Goal: Task Accomplishment & Management: Complete application form

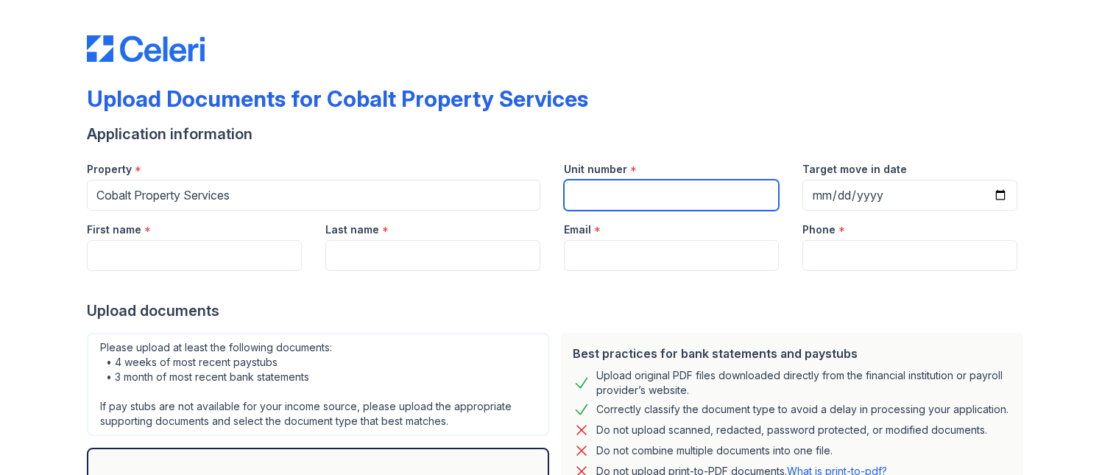
click at [715, 194] on input "Unit number" at bounding box center [671, 195] width 215 height 31
type input "25"
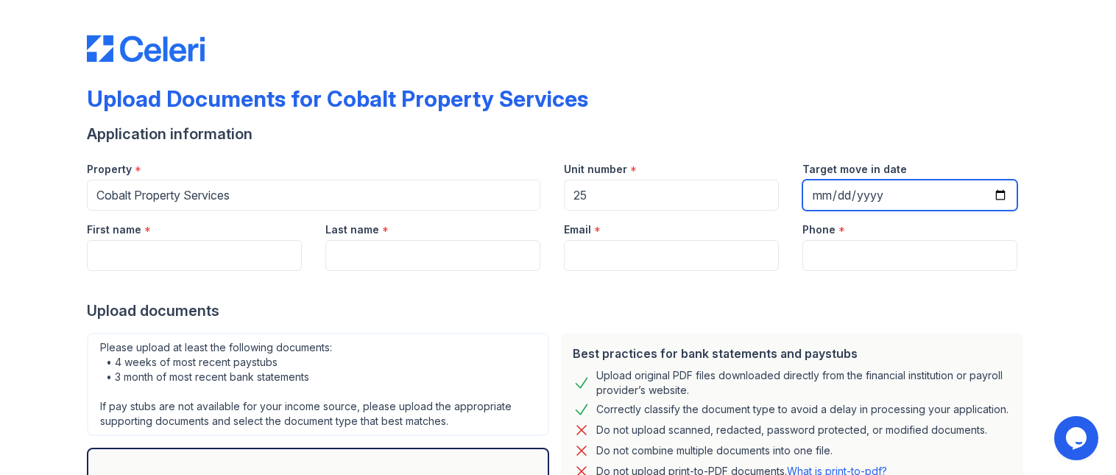
click at [991, 195] on input "Target move in date" at bounding box center [909, 195] width 215 height 31
type input "[DATE]"
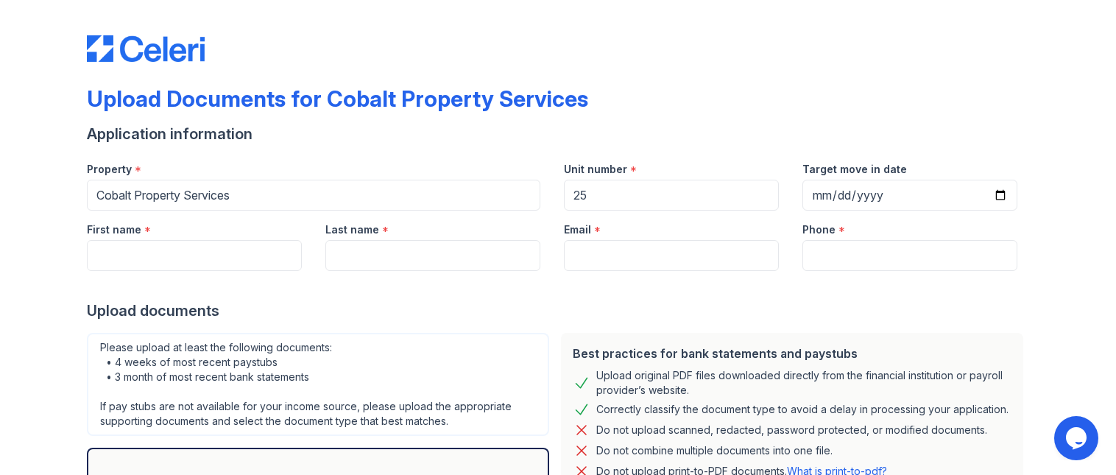
click at [1052, 278] on div "Upload Documents for Cobalt Property Services Application information Property …" at bounding box center [558, 328] width 1069 height 657
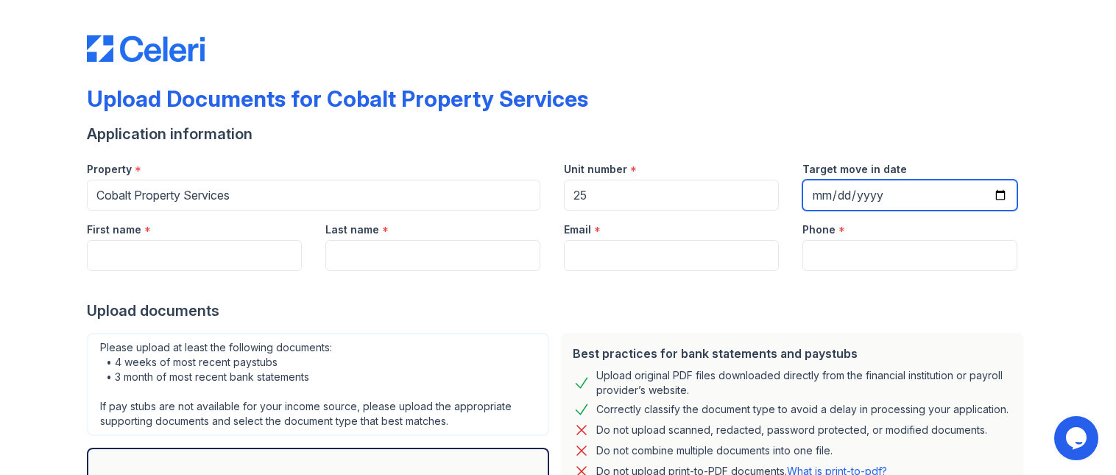
click at [992, 194] on input "[DATE]" at bounding box center [909, 195] width 215 height 31
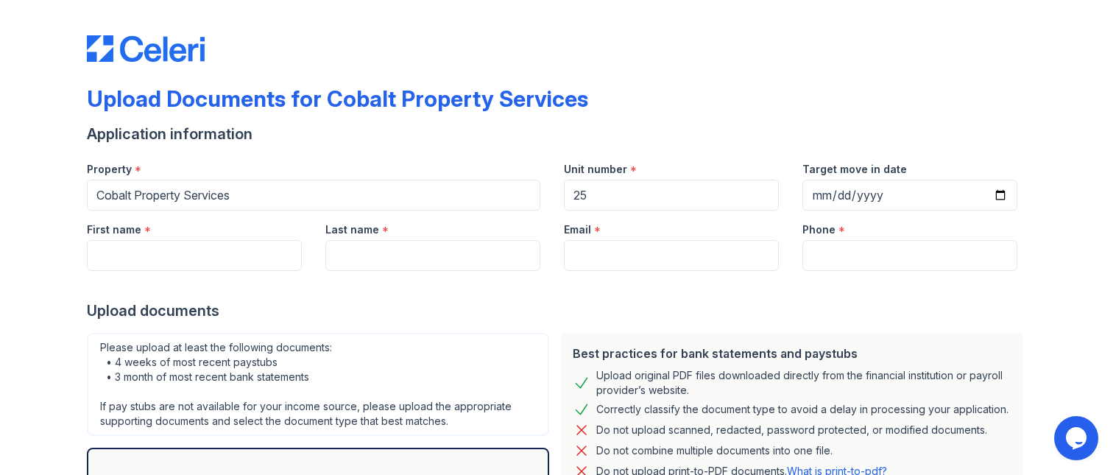
click at [1034, 203] on div "Upload Documents for Cobalt Property Services Application information Property …" at bounding box center [558, 328] width 1069 height 657
click at [226, 255] on input "First name" at bounding box center [194, 255] width 215 height 31
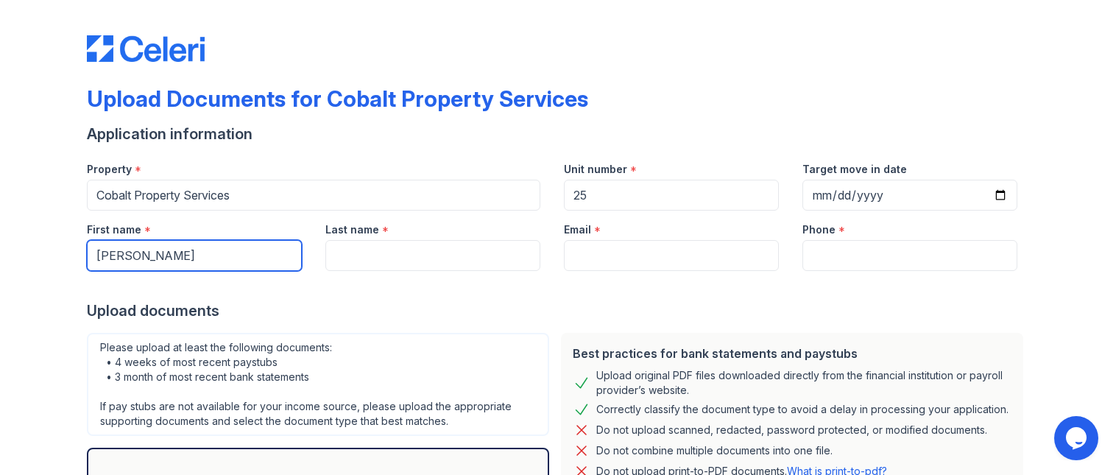
type input "[PERSON_NAME]"
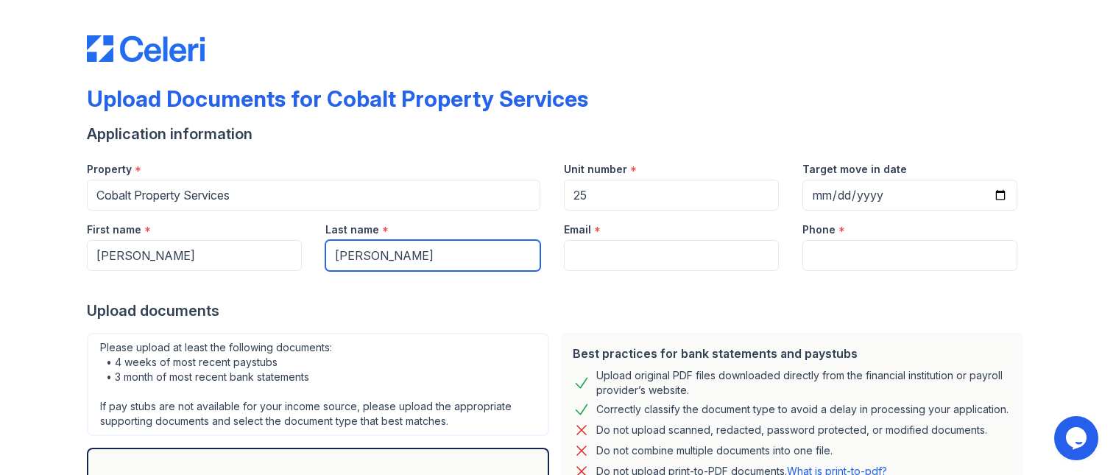
type input "[PERSON_NAME]"
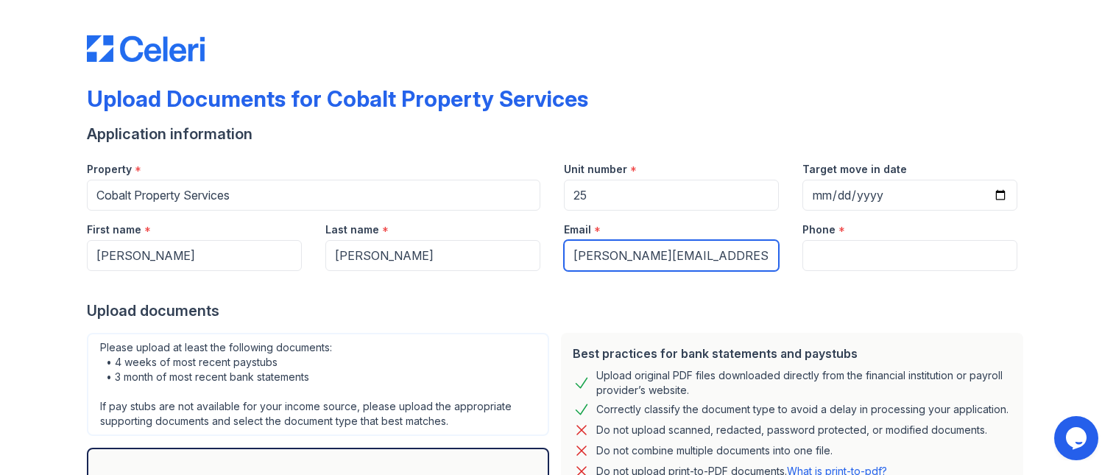
type input "[PERSON_NAME][EMAIL_ADDRESS][PERSON_NAME][PERSON_NAME][DOMAIN_NAME]"
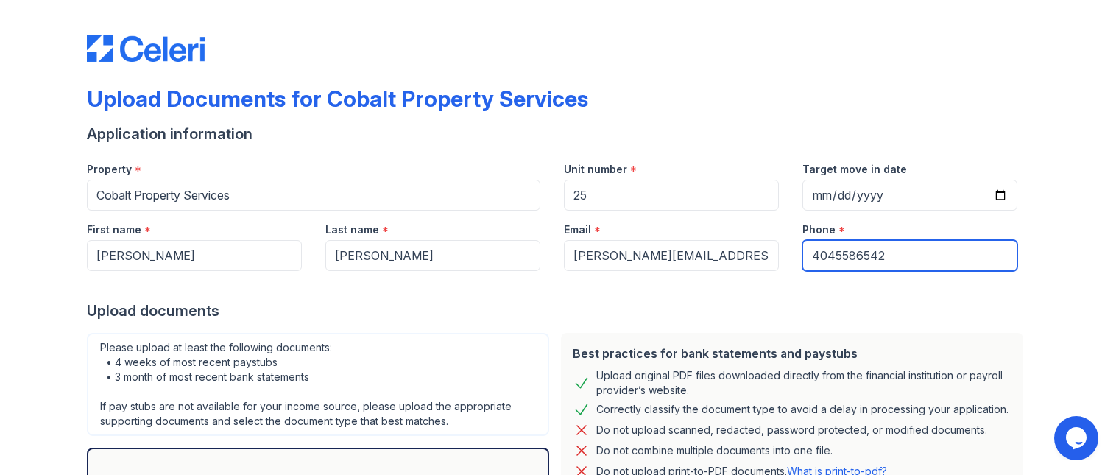
type input "4045586542"
click at [1036, 306] on div "Upload Documents for Cobalt Property Services Application information Property …" at bounding box center [558, 328] width 1069 height 657
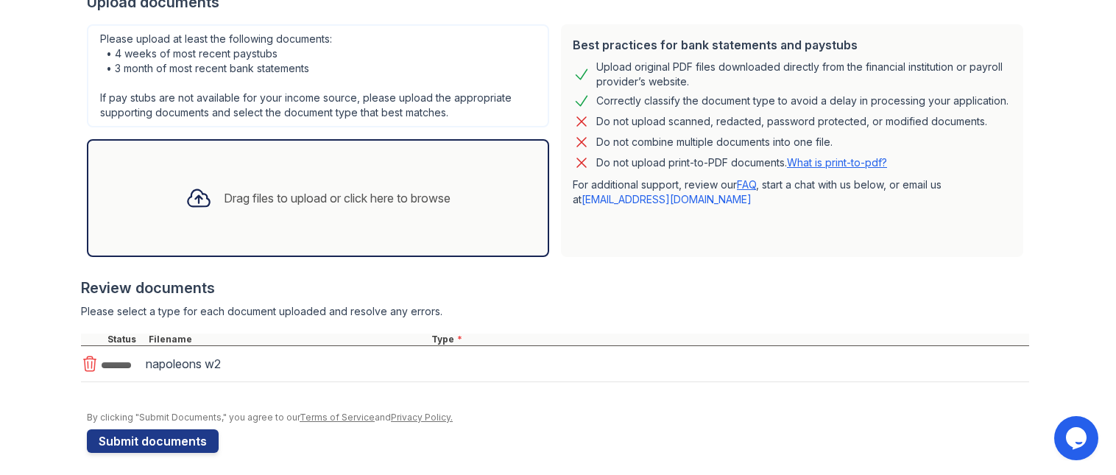
scroll to position [316, 0]
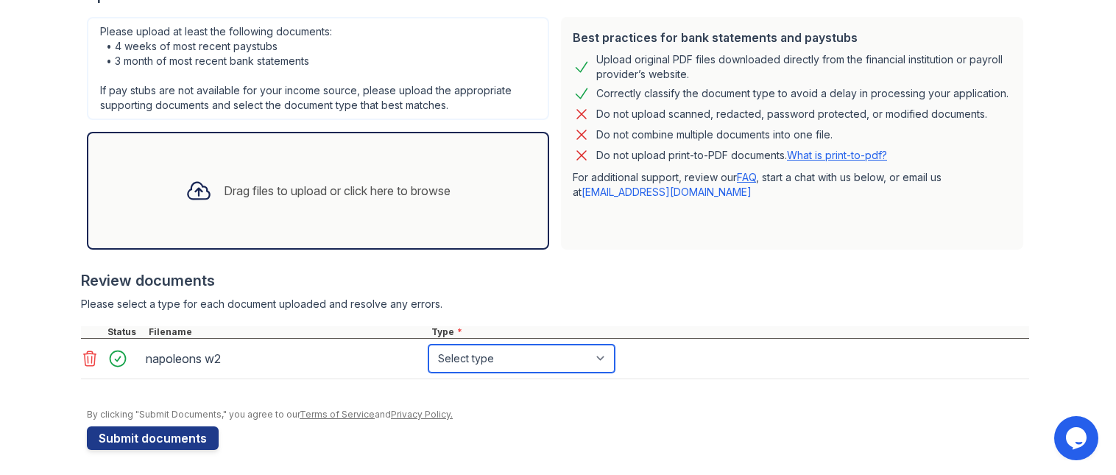
click at [548, 347] on select "Select type Paystub Bank Statement Offer Letter Tax Documents Benefit Award Let…" at bounding box center [521, 358] width 186 height 28
select select "tax_documents"
click at [428, 344] on select "Select type Paystub Bank Statement Offer Letter Tax Documents Benefit Award Let…" at bounding box center [521, 358] width 186 height 28
click at [549, 414] on div "By clicking "Submit Documents," you agree to our Terms of Service and Privacy P…" at bounding box center [558, 414] width 942 height 12
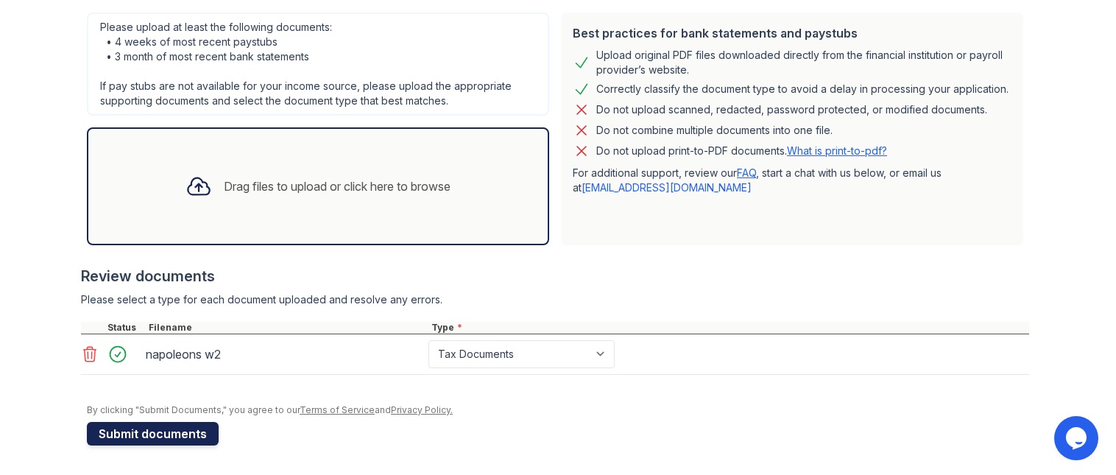
click at [171, 441] on button "Submit documents" at bounding box center [153, 434] width 132 height 24
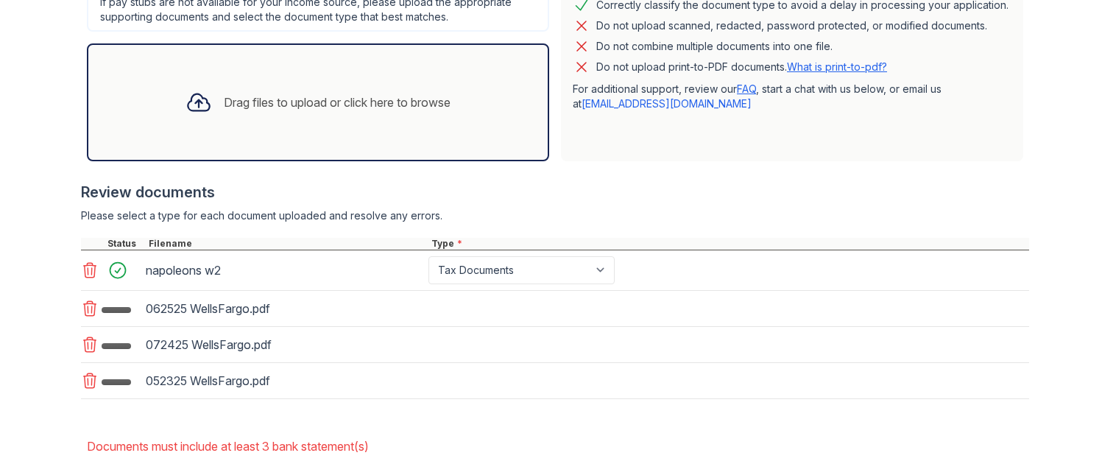
scroll to position [482, 0]
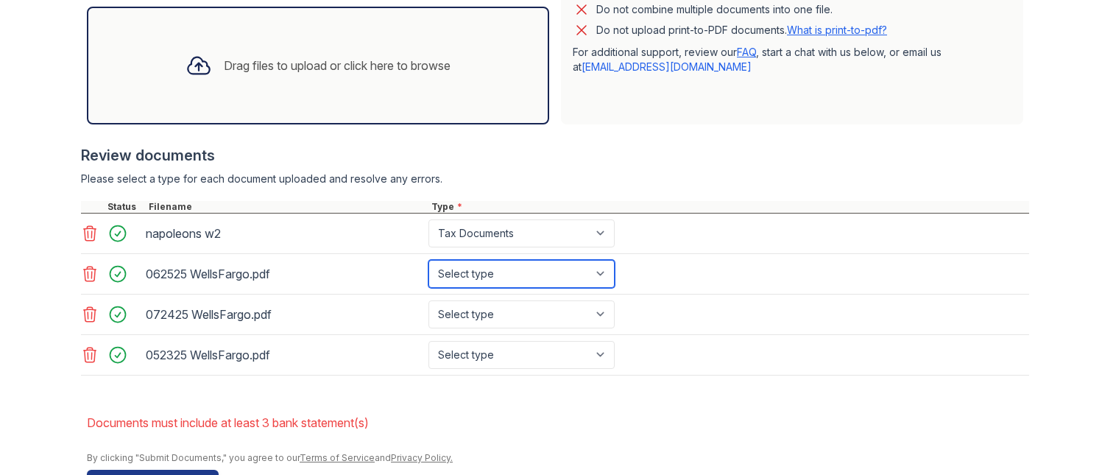
click at [604, 274] on select "Select type Paystub Bank Statement Offer Letter Tax Documents Benefit Award Let…" at bounding box center [521, 274] width 186 height 28
select select "bank_statement"
click at [428, 260] on select "Select type Paystub Bank Statement Offer Letter Tax Documents Benefit Award Let…" at bounding box center [521, 274] width 186 height 28
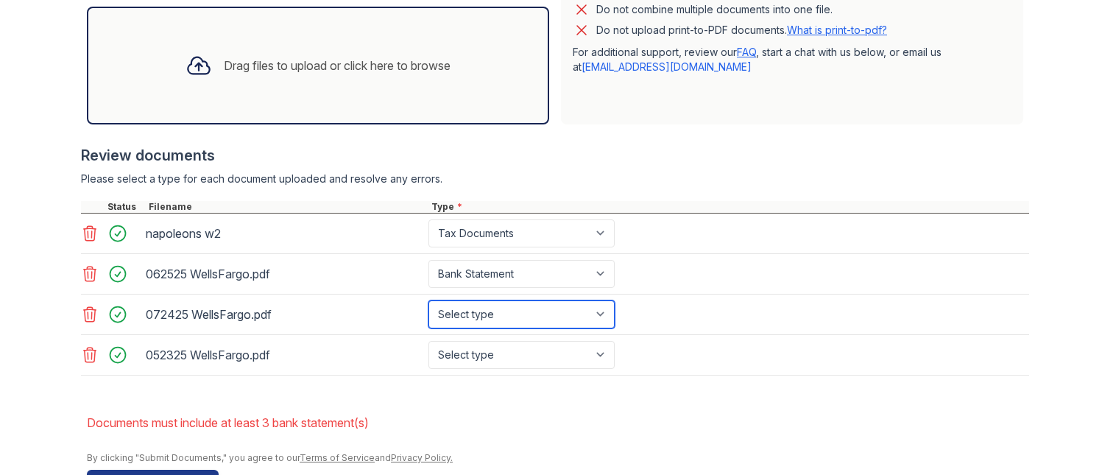
click at [557, 309] on select "Select type Paystub Bank Statement Offer Letter Tax Documents Benefit Award Let…" at bounding box center [521, 314] width 186 height 28
select select "bank_statement"
click at [428, 300] on select "Select type Paystub Bank Statement Offer Letter Tax Documents Benefit Award Let…" at bounding box center [521, 314] width 186 height 28
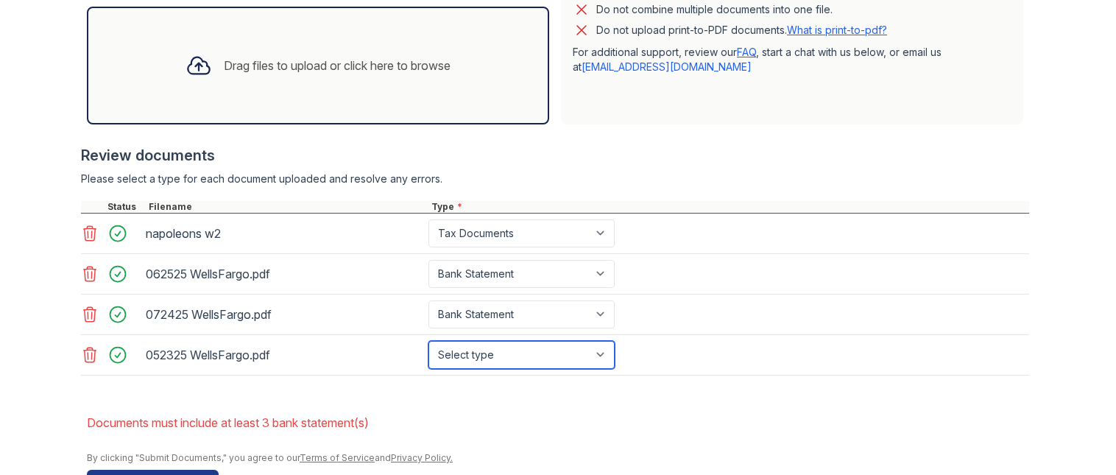
click at [547, 351] on select "Select type Paystub Bank Statement Offer Letter Tax Documents Benefit Award Let…" at bounding box center [521, 355] width 186 height 28
select select "bank_statement"
click at [428, 341] on select "Select type Paystub Bank Statement Offer Letter Tax Documents Benefit Award Let…" at bounding box center [521, 355] width 186 height 28
click at [637, 395] on form "Application information Property * Cobalt Property Services Unit number * 25 Ta…" at bounding box center [558, 88] width 942 height 810
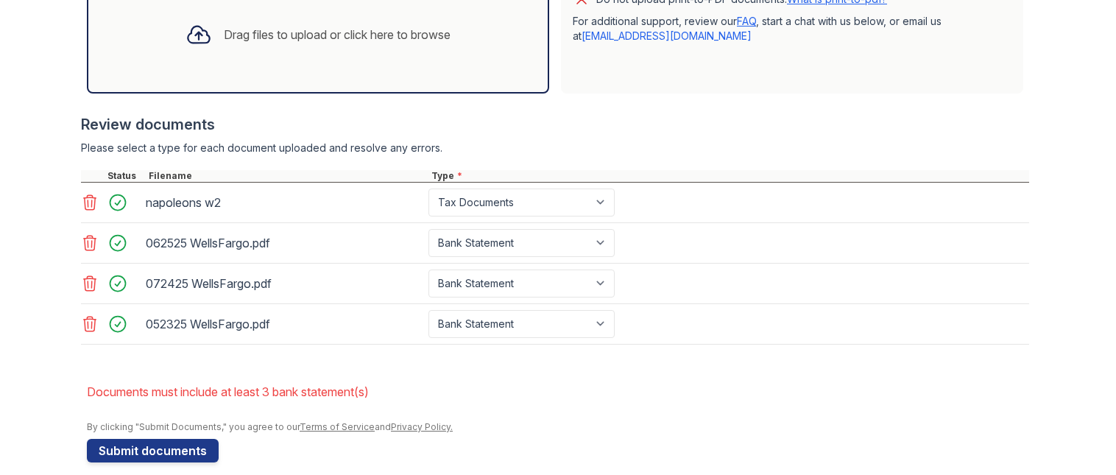
scroll to position [530, 0]
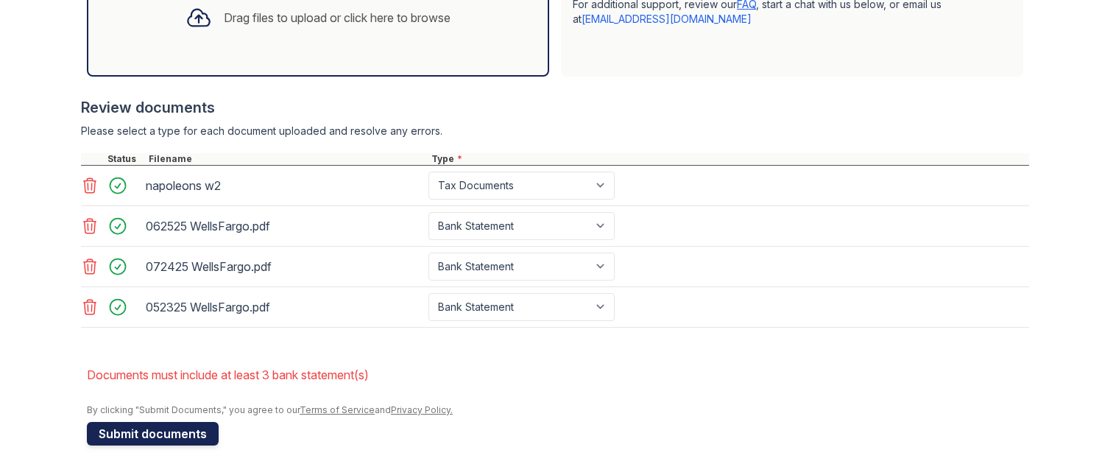
click at [179, 439] on button "Submit documents" at bounding box center [153, 434] width 132 height 24
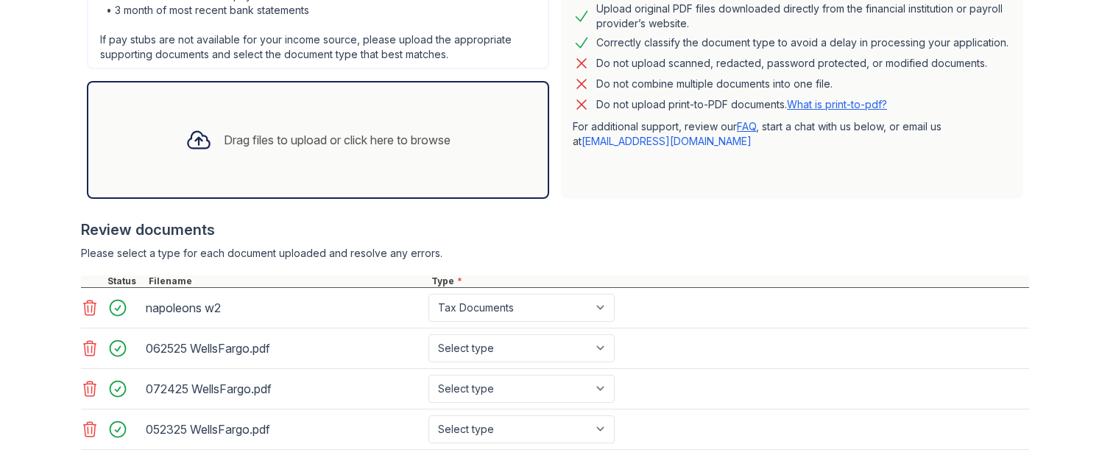
scroll to position [442, 0]
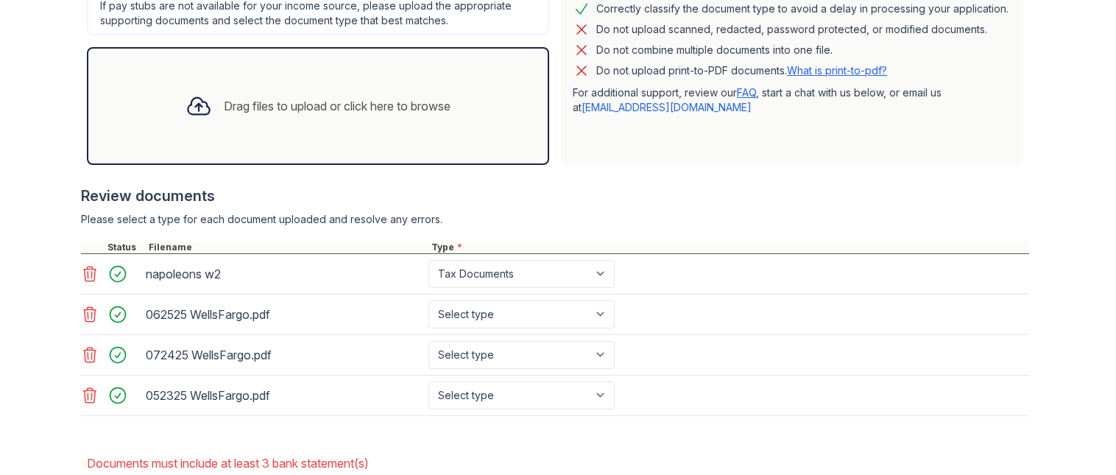
click at [89, 277] on icon at bounding box center [90, 273] width 13 height 15
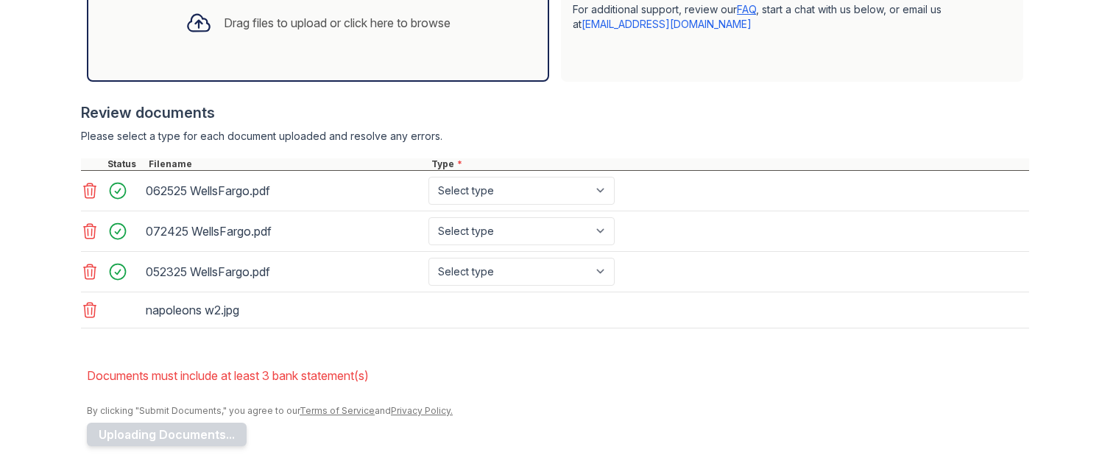
scroll to position [526, 0]
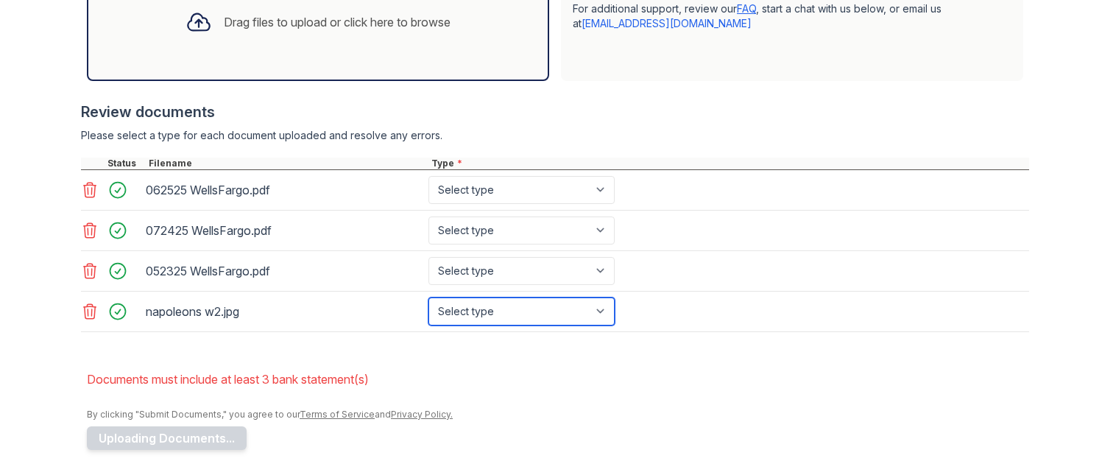
click at [559, 311] on select "Select type Paystub Bank Statement Offer Letter Tax Documents Benefit Award Let…" at bounding box center [521, 311] width 186 height 28
select select "tax_documents"
click at [428, 297] on select "Select type Paystub Bank Statement Offer Letter Tax Documents Benefit Award Let…" at bounding box center [521, 311] width 186 height 28
click at [615, 363] on form "Application information Property * Cobalt Property Services Unit number * 25 Ta…" at bounding box center [558, 44] width 942 height 810
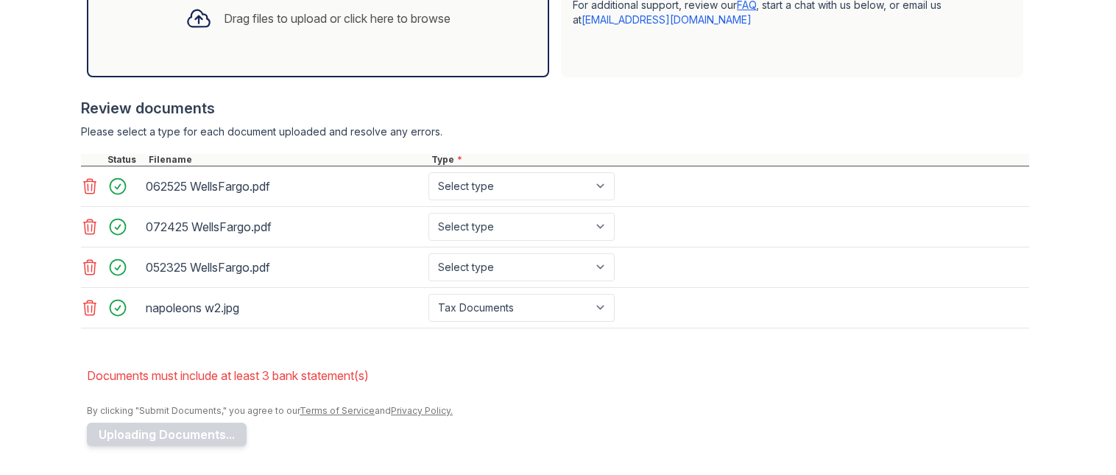
scroll to position [530, 0]
click at [419, 364] on li "Documents must include at least 3 bank statement(s)" at bounding box center [558, 374] width 942 height 29
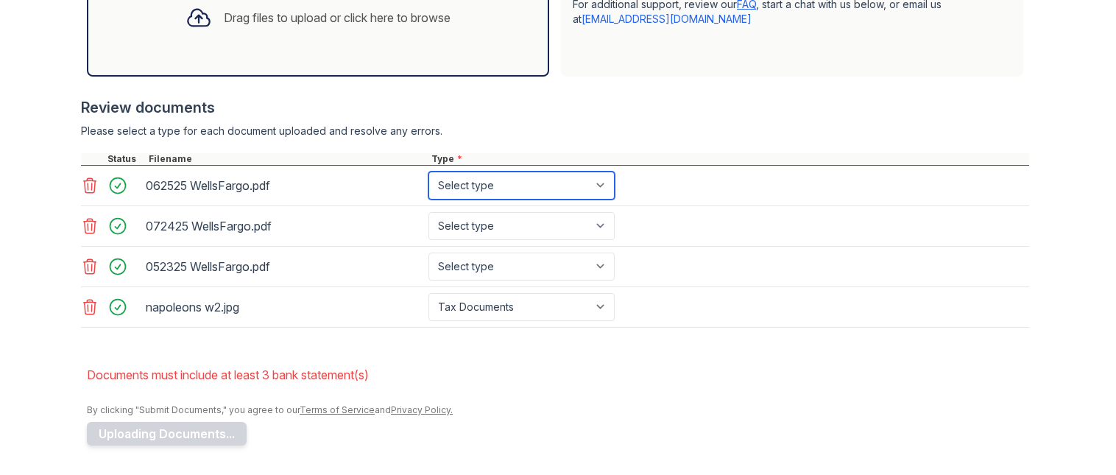
click at [489, 183] on select "Select type Paystub Bank Statement Offer Letter Tax Documents Benefit Award Let…" at bounding box center [521, 185] width 186 height 28
select select "bank_statement"
click at [428, 171] on select "Select type Paystub Bank Statement Offer Letter Tax Documents Benefit Award Let…" at bounding box center [521, 185] width 186 height 28
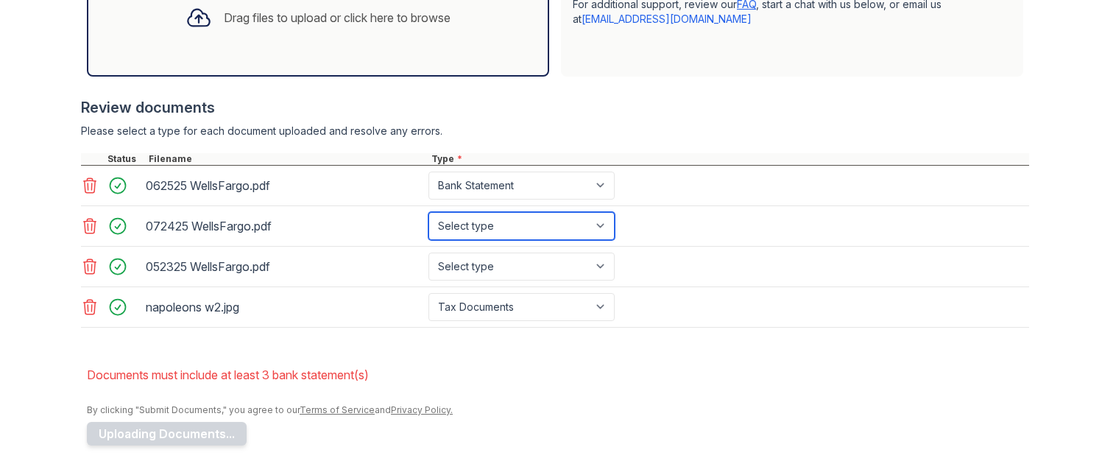
click at [490, 216] on select "Select type Paystub Bank Statement Offer Letter Tax Documents Benefit Award Let…" at bounding box center [521, 226] width 186 height 28
select select "bank_statement"
click at [428, 212] on select "Select type Paystub Bank Statement Offer Letter Tax Documents Benefit Award Let…" at bounding box center [521, 226] width 186 height 28
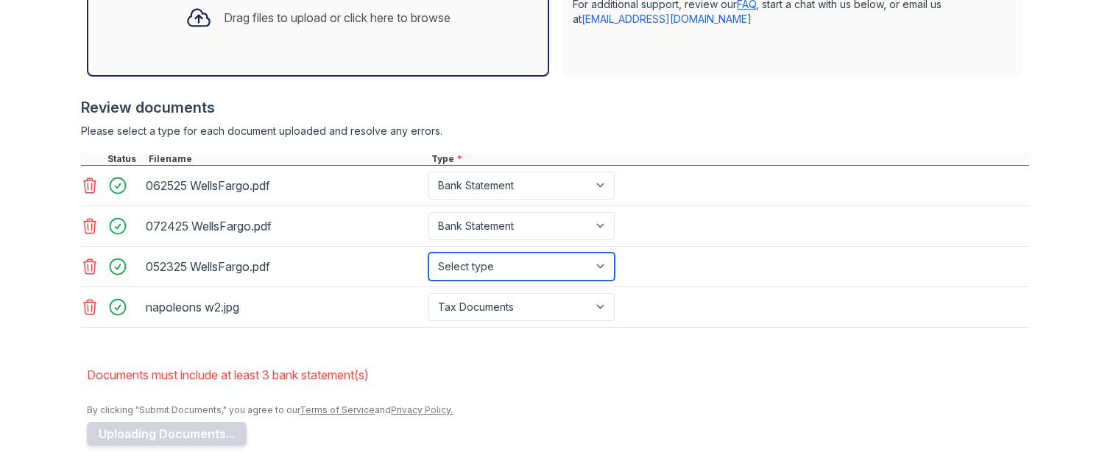
click at [478, 263] on select "Select type Paystub Bank Statement Offer Letter Tax Documents Benefit Award Let…" at bounding box center [521, 266] width 186 height 28
select select "bank_statement"
click at [428, 252] on select "Select type Paystub Bank Statement Offer Letter Tax Documents Benefit Award Let…" at bounding box center [521, 266] width 186 height 28
click at [381, 358] on form "Application information Property * Cobalt Property Services Unit number * 25 Ta…" at bounding box center [558, 40] width 942 height 810
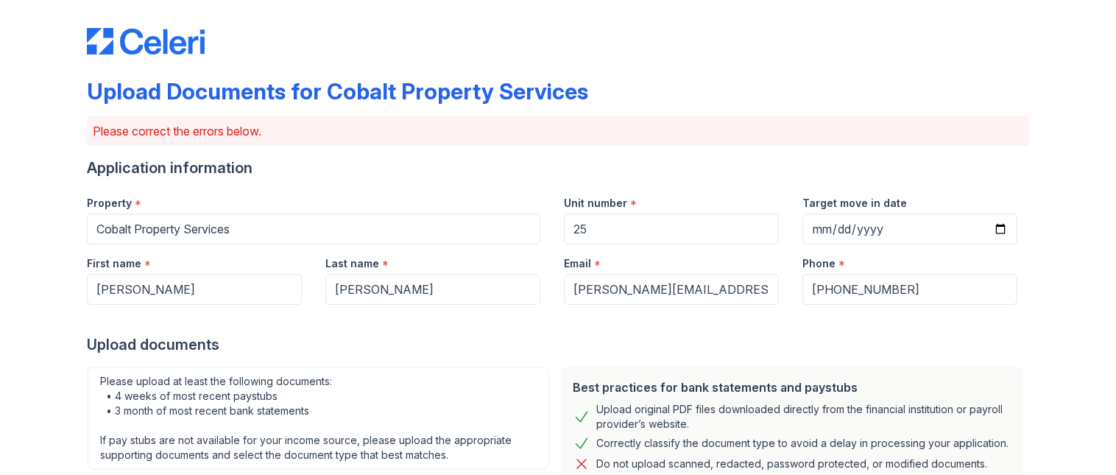
scroll to position [0, 0]
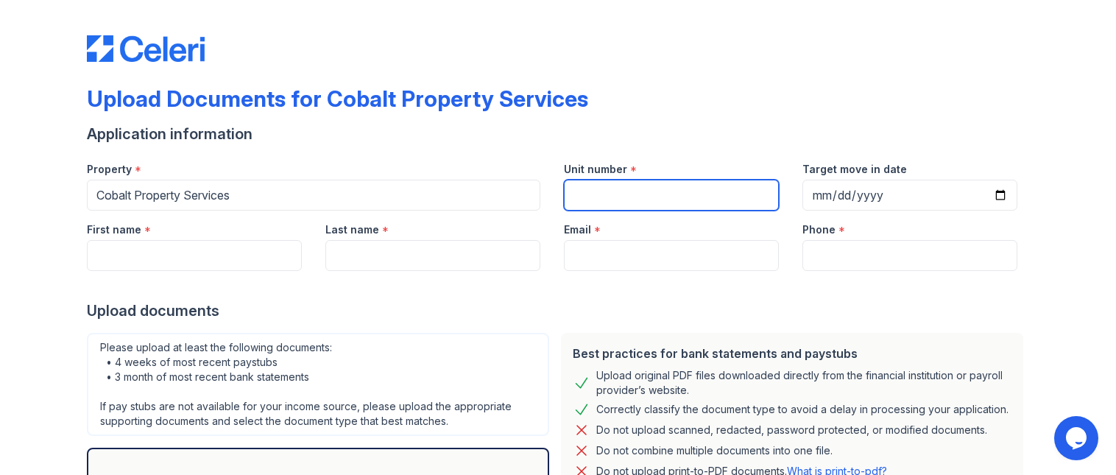
click at [693, 184] on input "Unit number" at bounding box center [671, 195] width 215 height 31
type input "25"
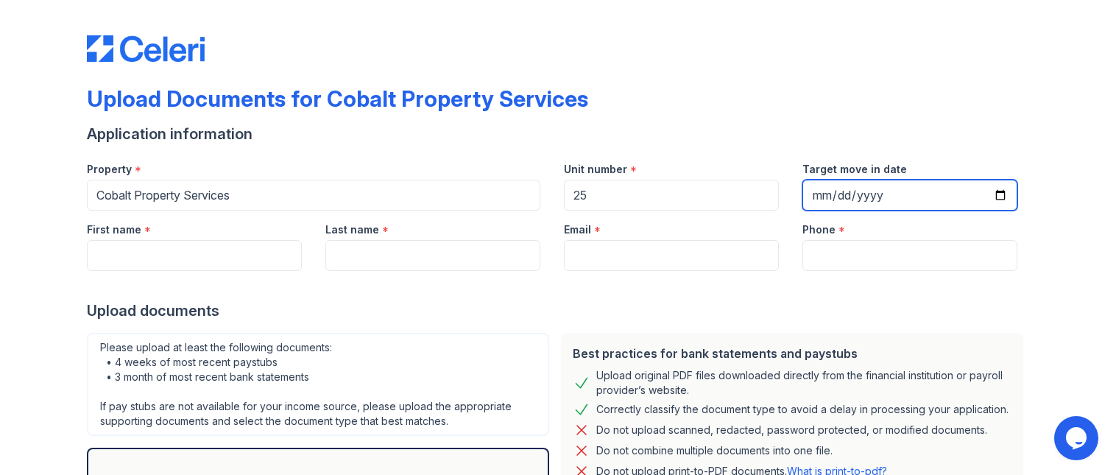
click at [998, 204] on input "2025-08-25" at bounding box center [909, 195] width 215 height 31
click at [998, 197] on input "2025-08-25" at bounding box center [909, 195] width 215 height 31
click at [994, 184] on input "2025-09-19" at bounding box center [909, 195] width 215 height 31
click at [998, 197] on input "2025-09-19" at bounding box center [909, 195] width 215 height 31
type input "[DATE]"
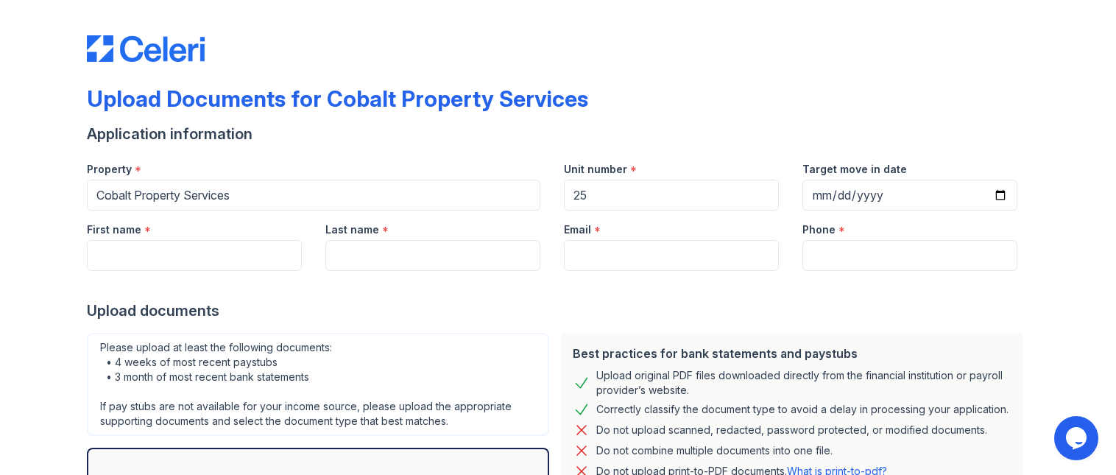
click at [1027, 290] on div "Upload Documents for Cobalt Property Services Application information Property …" at bounding box center [558, 328] width 1069 height 657
click at [199, 250] on input "First name" at bounding box center [194, 255] width 215 height 31
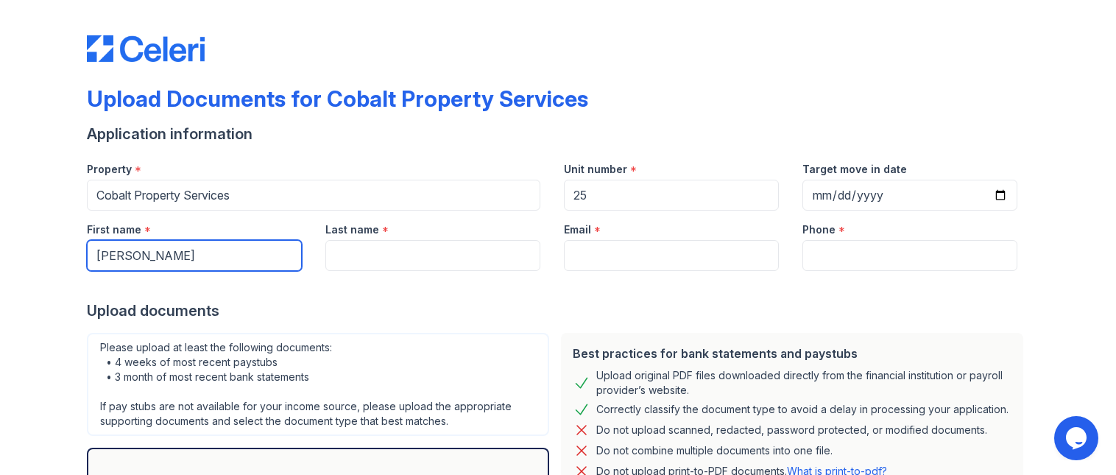
type input "[PERSON_NAME]"
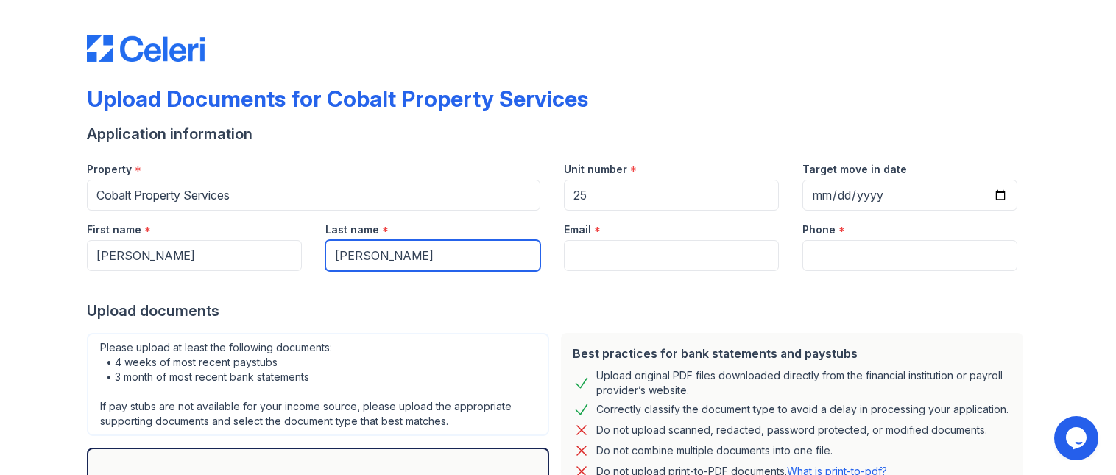
type input "[PERSON_NAME]"
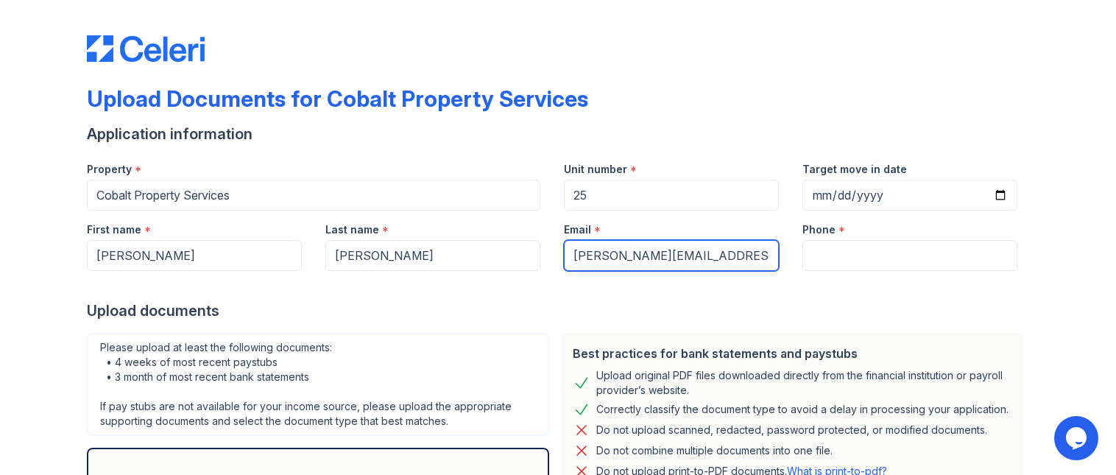
type input "[PERSON_NAME][EMAIL_ADDRESS][PERSON_NAME][PERSON_NAME][DOMAIN_NAME]"
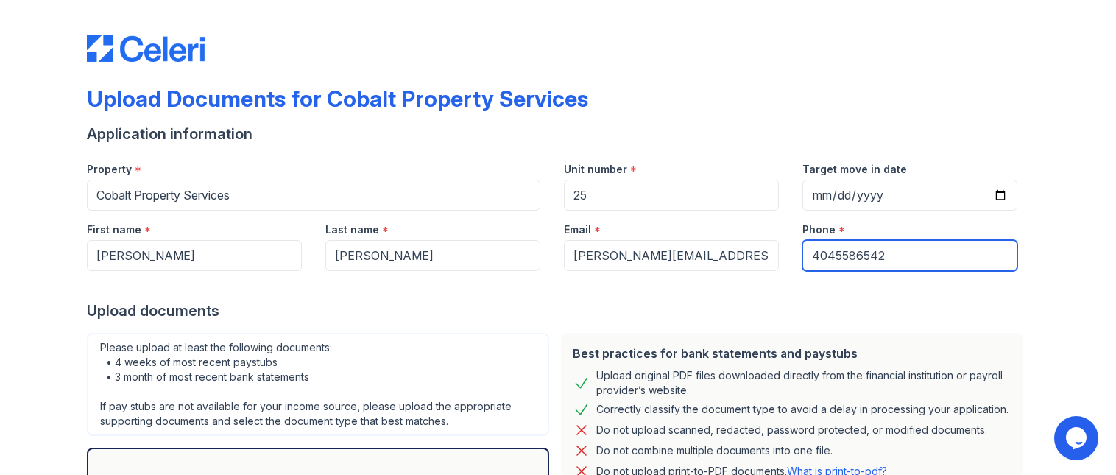
type input "4045586542"
click at [696, 337] on div "Best practices for bank statements and paystubs Upload original PDF files downl…" at bounding box center [792, 449] width 462 height 233
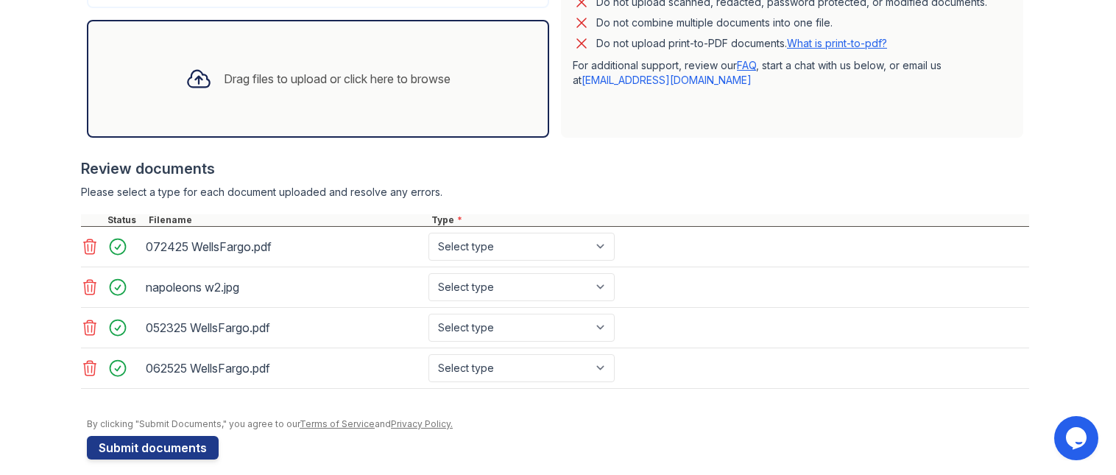
scroll to position [442, 0]
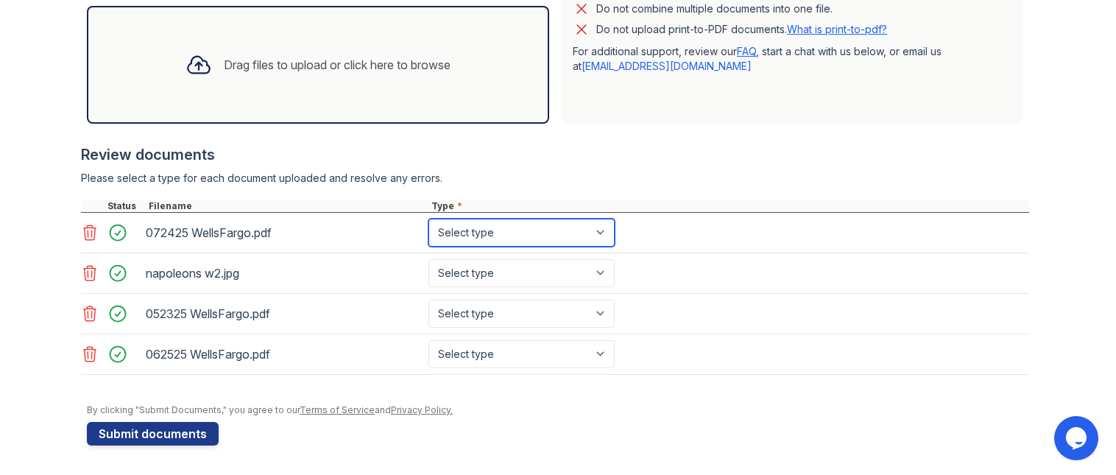
click at [487, 234] on select "Select type Paystub Bank Statement Offer Letter Tax Documents Benefit Award Let…" at bounding box center [521, 233] width 186 height 28
select select "bank_statement"
click at [428, 219] on select "Select type Paystub Bank Statement Offer Letter Tax Documents Benefit Award Let…" at bounding box center [521, 233] width 186 height 28
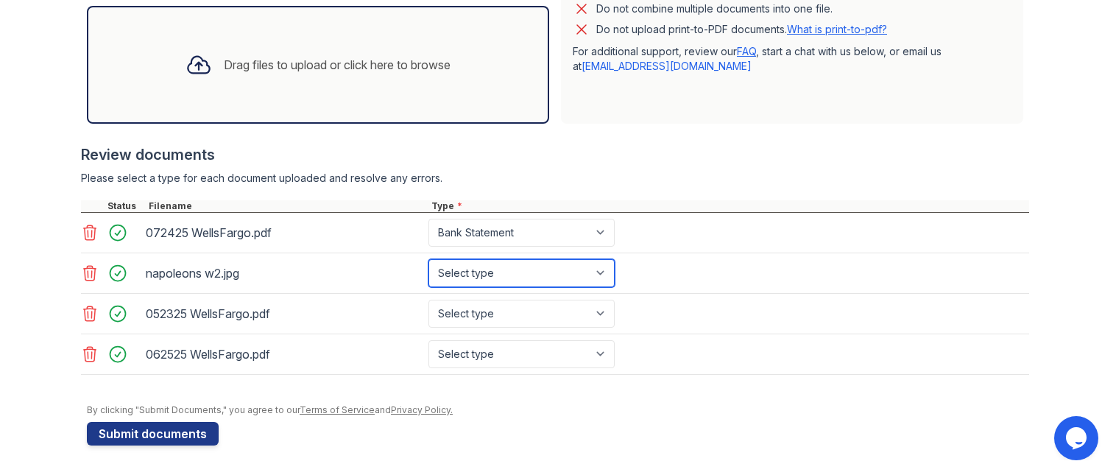
click at [477, 277] on select "Select type Paystub Bank Statement Offer Letter Tax Documents Benefit Award Let…" at bounding box center [521, 273] width 186 height 28
select select "tax_documents"
click at [428, 259] on select "Select type Paystub Bank Statement Offer Letter Tax Documents Benefit Award Let…" at bounding box center [521, 273] width 186 height 28
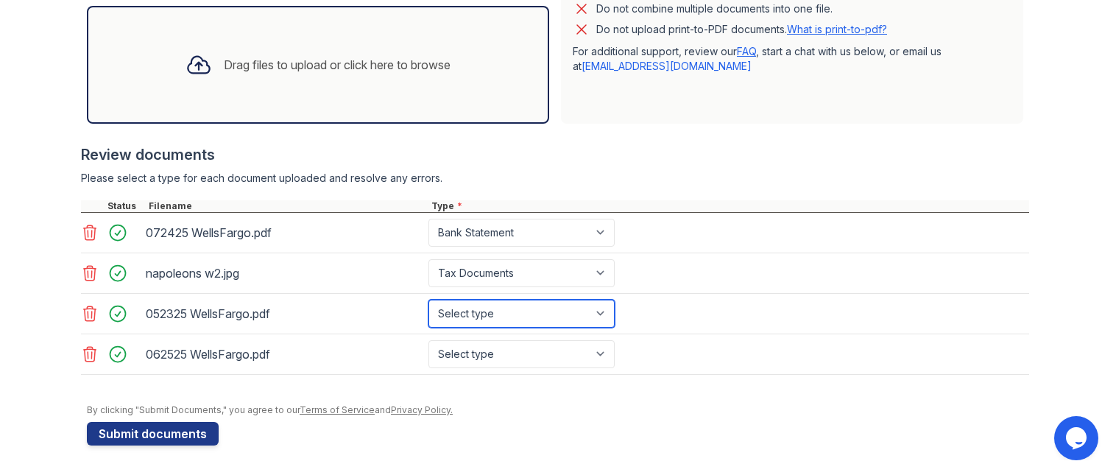
click at [479, 315] on select "Select type Paystub Bank Statement Offer Letter Tax Documents Benefit Award Let…" at bounding box center [521, 314] width 186 height 28
select select "bank_statement"
click at [428, 300] on select "Select type Paystub Bank Statement Offer Letter Tax Documents Benefit Award Let…" at bounding box center [521, 314] width 186 height 28
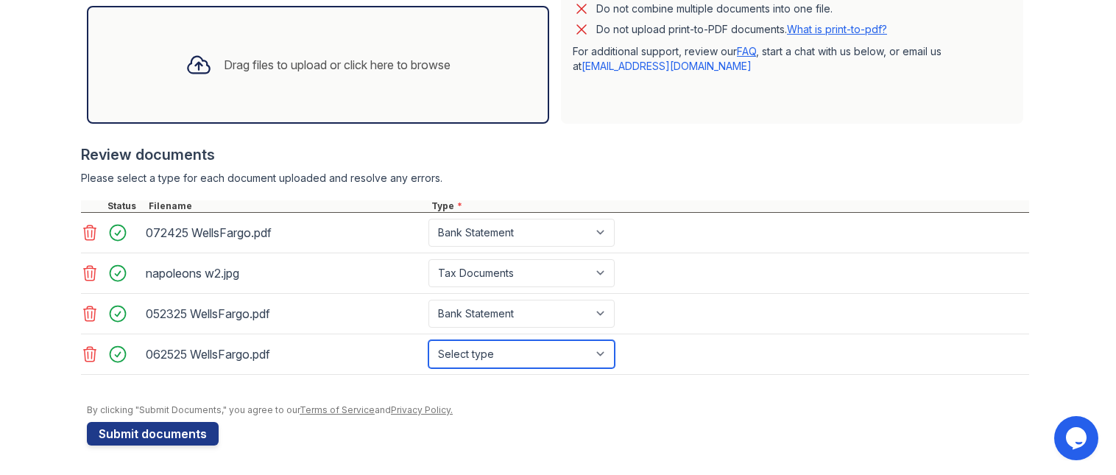
click at [478, 355] on select "Select type Paystub Bank Statement Offer Letter Tax Documents Benefit Award Let…" at bounding box center [521, 354] width 186 height 28
select select "bank_statement"
click at [428, 340] on select "Select type Paystub Bank Statement Offer Letter Tax Documents Benefit Award Let…" at bounding box center [521, 354] width 186 height 28
click at [594, 440] on form "Application information Property * Cobalt Property Services Unit number * 25 Ta…" at bounding box center [558, 63] width 942 height 763
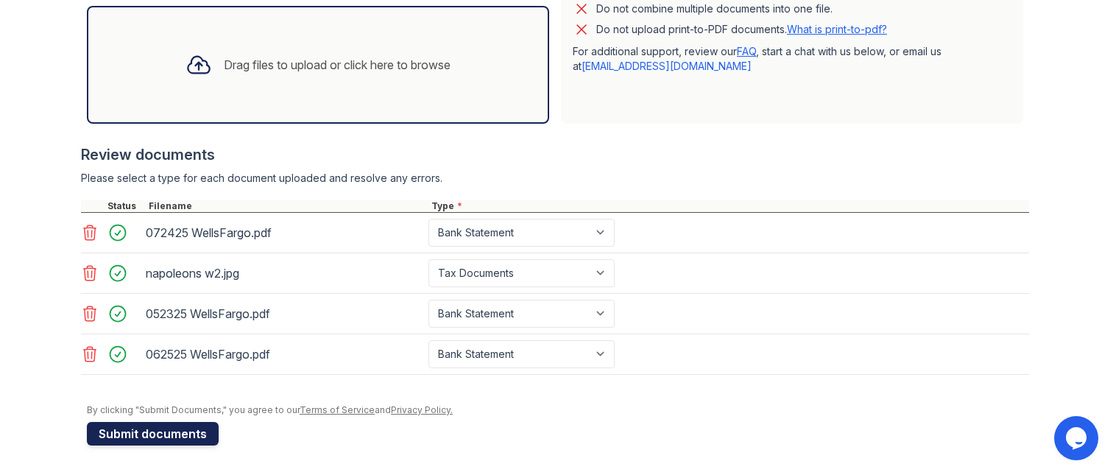
click at [166, 439] on button "Submit documents" at bounding box center [153, 434] width 132 height 24
